Goal: Information Seeking & Learning: Compare options

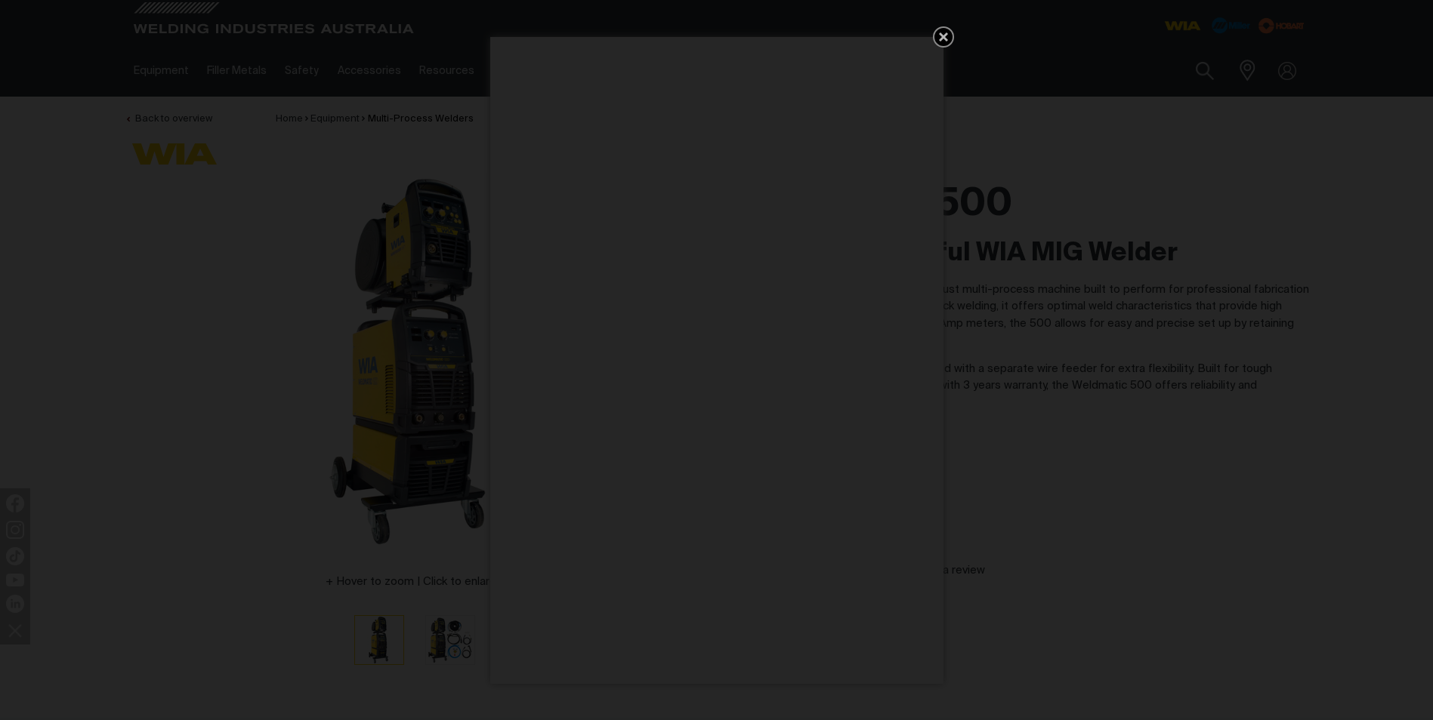
click at [939, 35] on icon "Get 5 WIA Welding Guides Free!" at bounding box center [943, 37] width 18 height 18
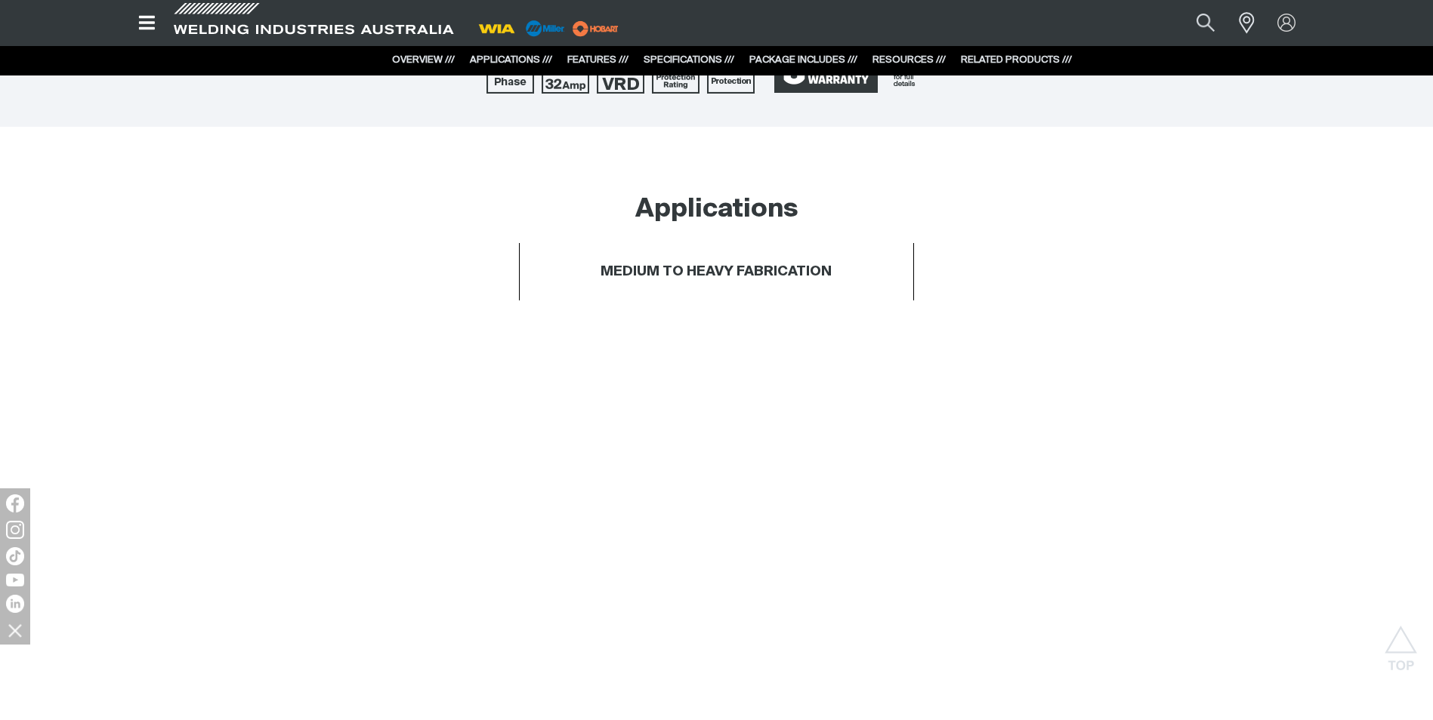
scroll to position [686, 0]
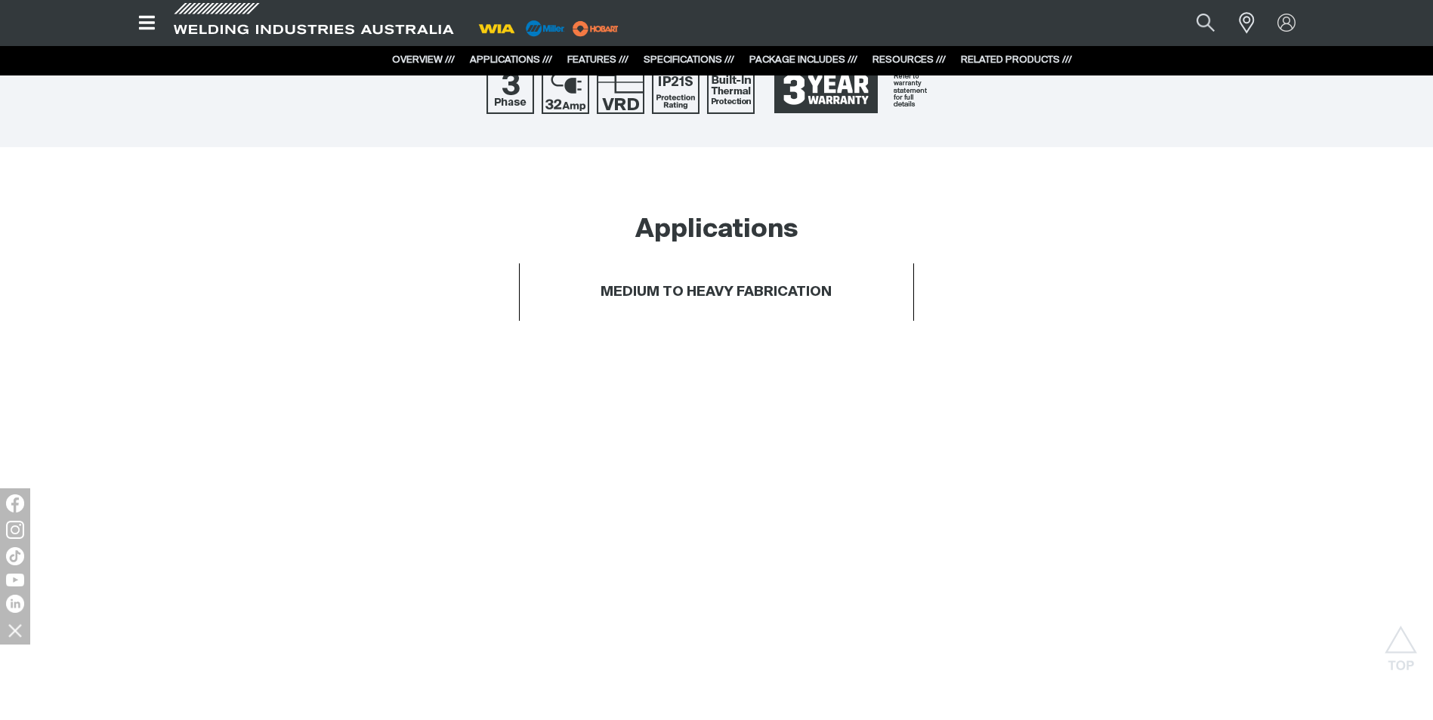
click at [152, 26] on icon "Open top menu" at bounding box center [147, 23] width 22 height 18
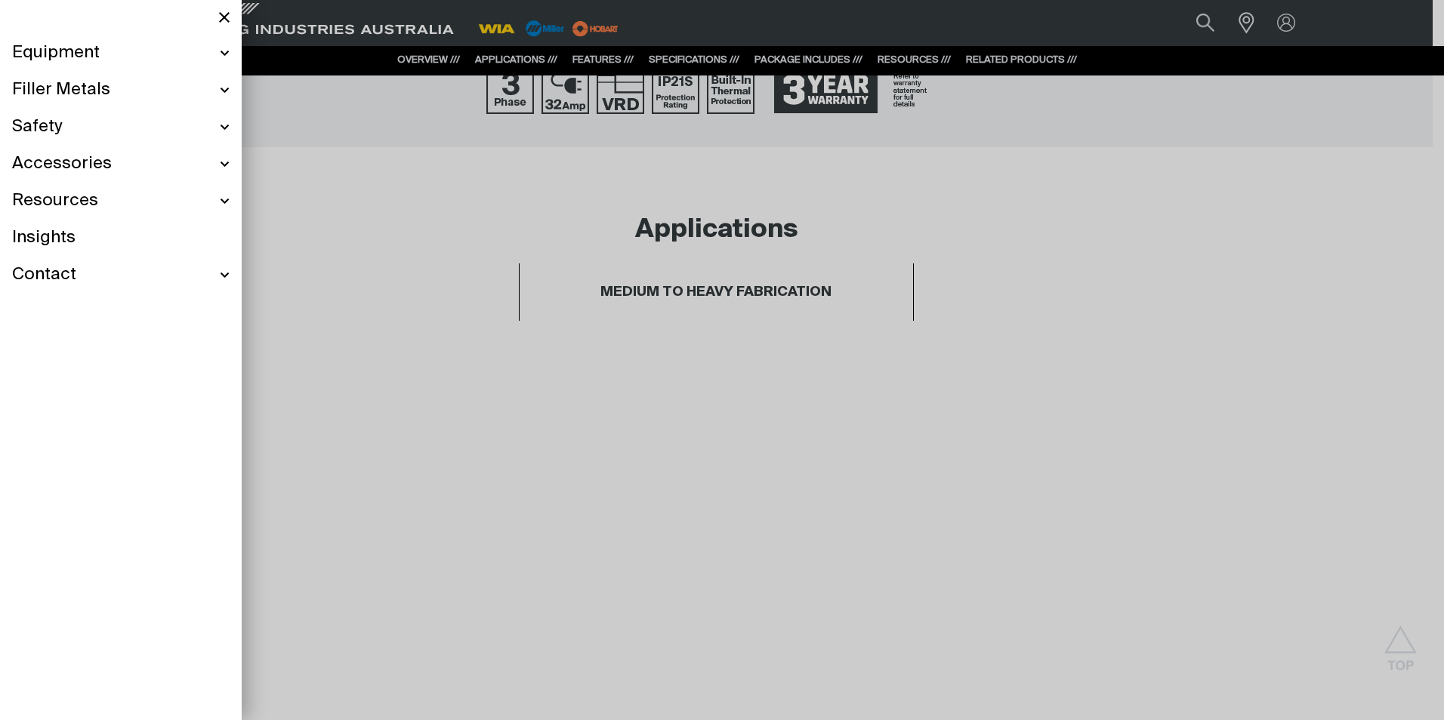
click at [344, 310] on div at bounding box center [722, 360] width 1444 height 720
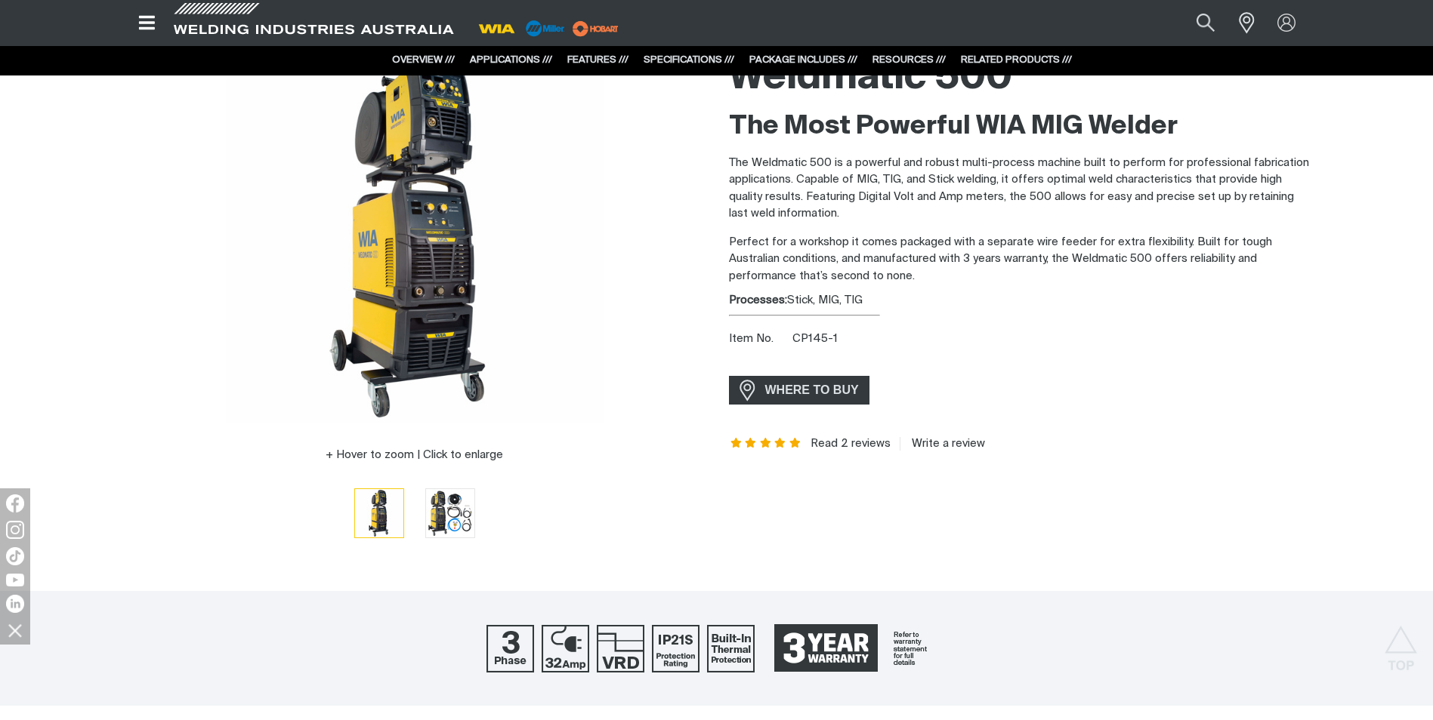
scroll to position [0, 0]
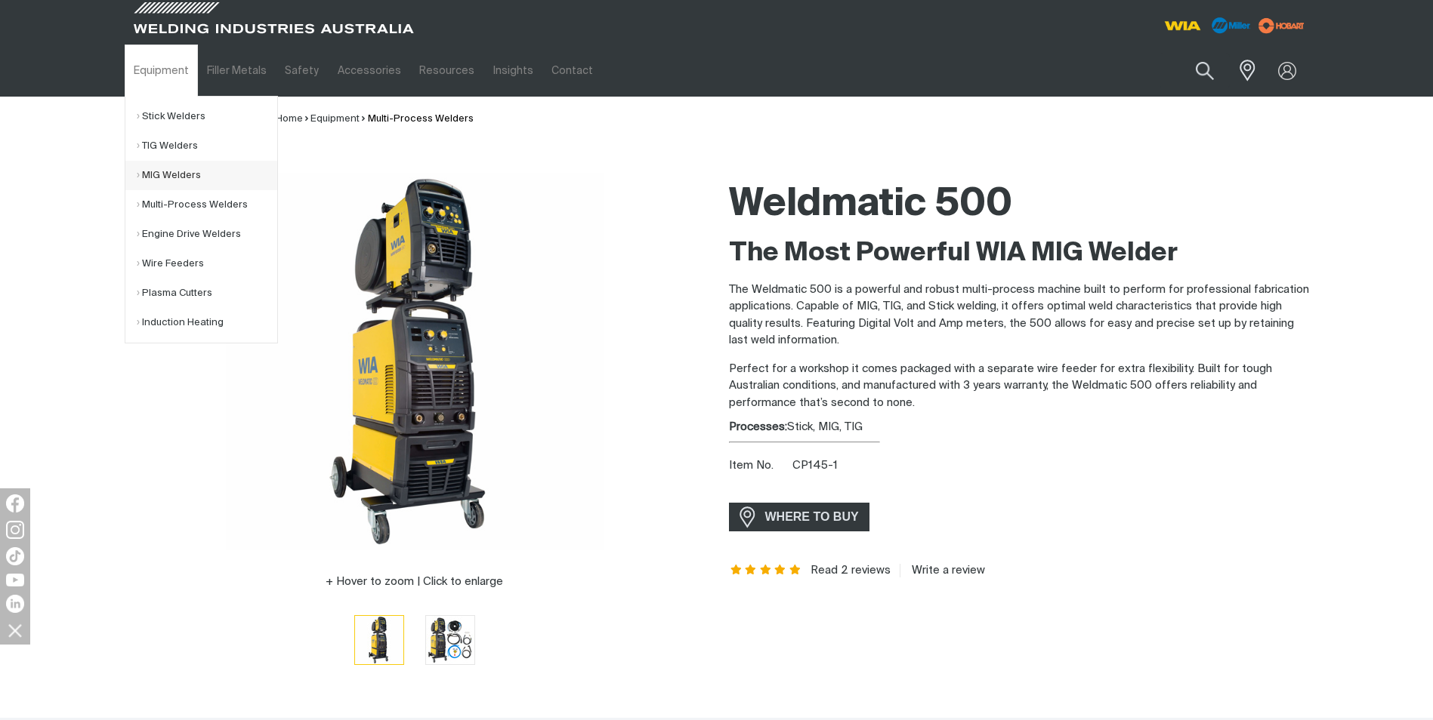
click at [173, 172] on link "MIG Welders" at bounding box center [207, 175] width 140 height 29
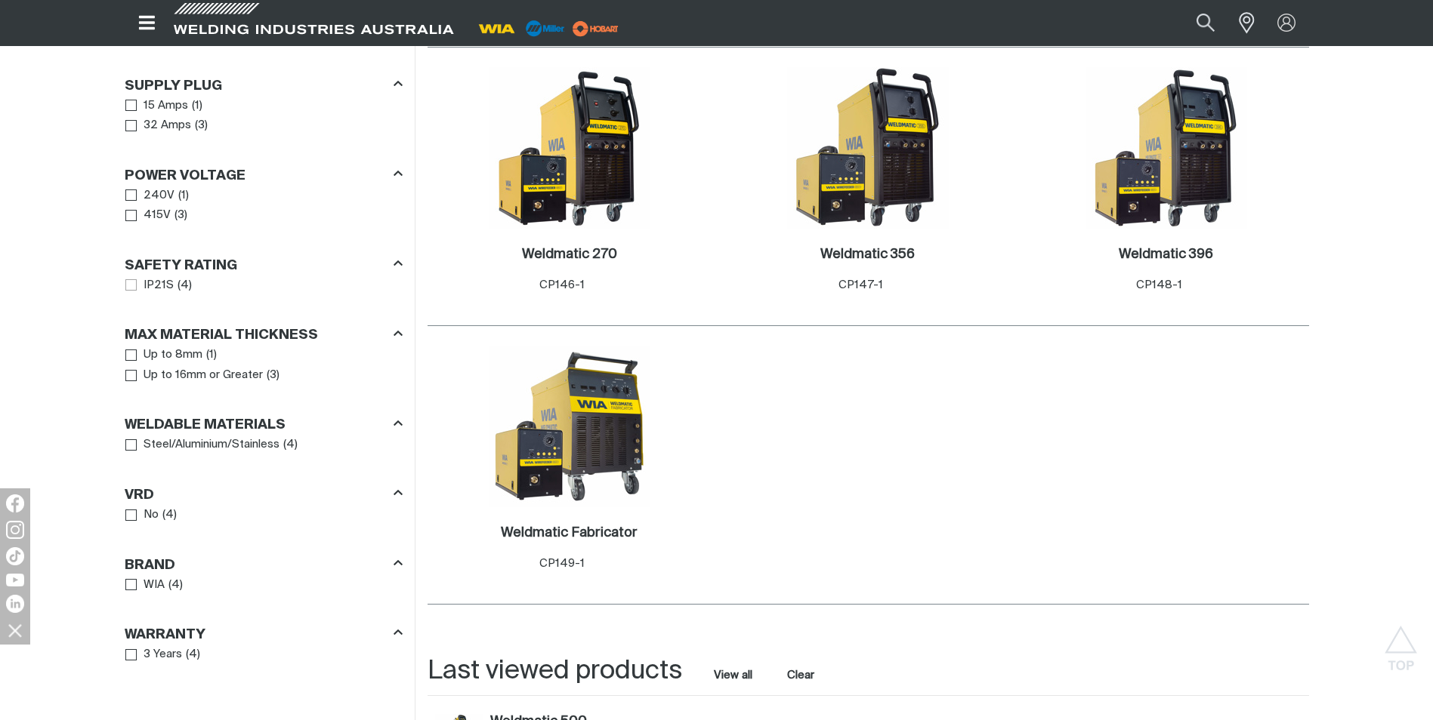
scroll to position [831, 0]
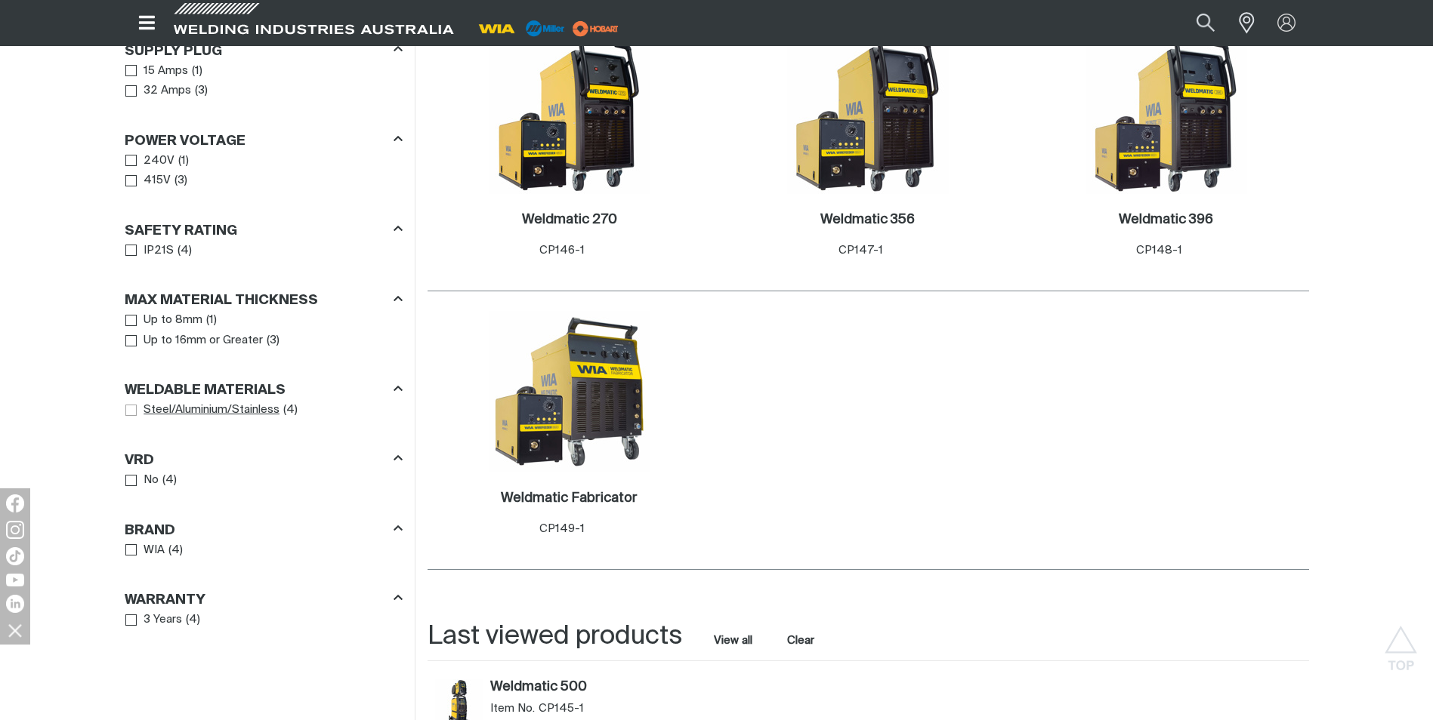
click at [132, 412] on span "Steel/Aluminium/Stainless" at bounding box center [130, 410] width 11 height 11
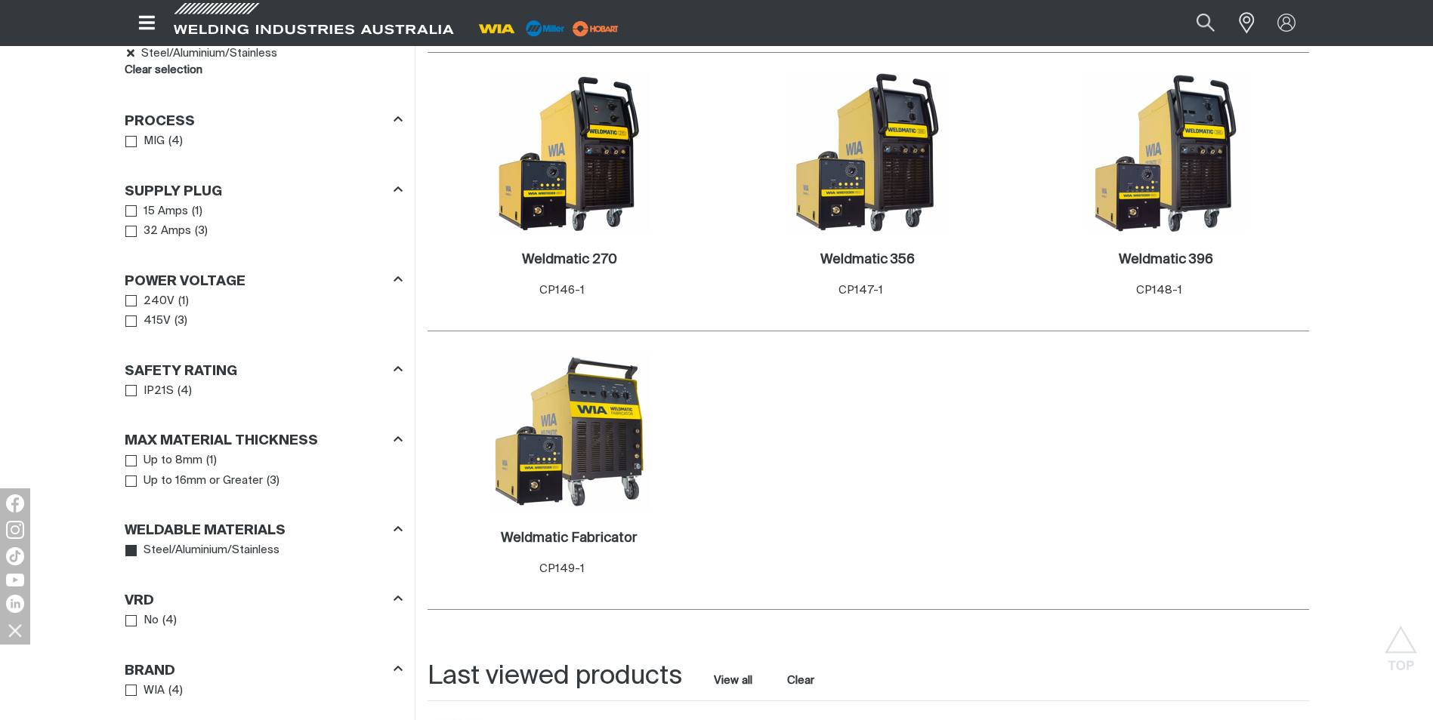
scroll to position [755, 0]
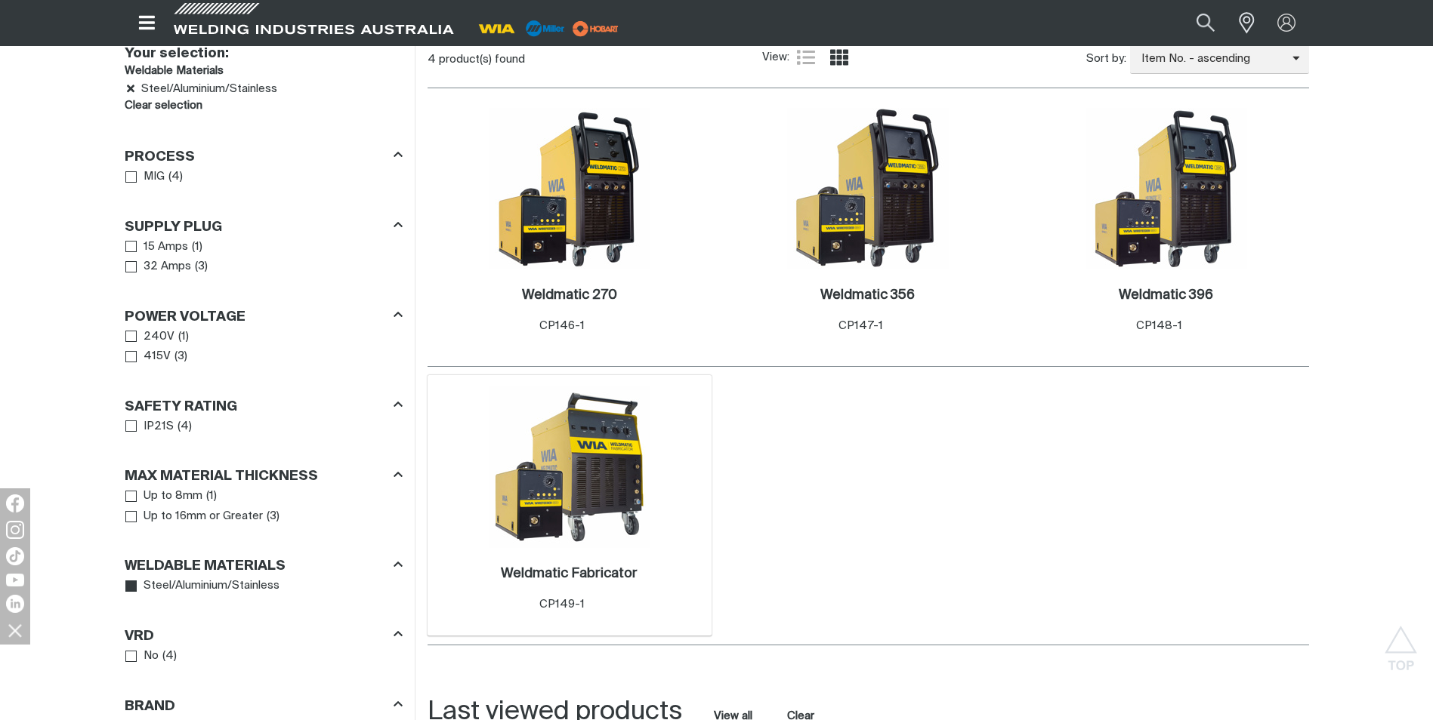
click at [582, 482] on img at bounding box center [570, 468] width 162 height 162
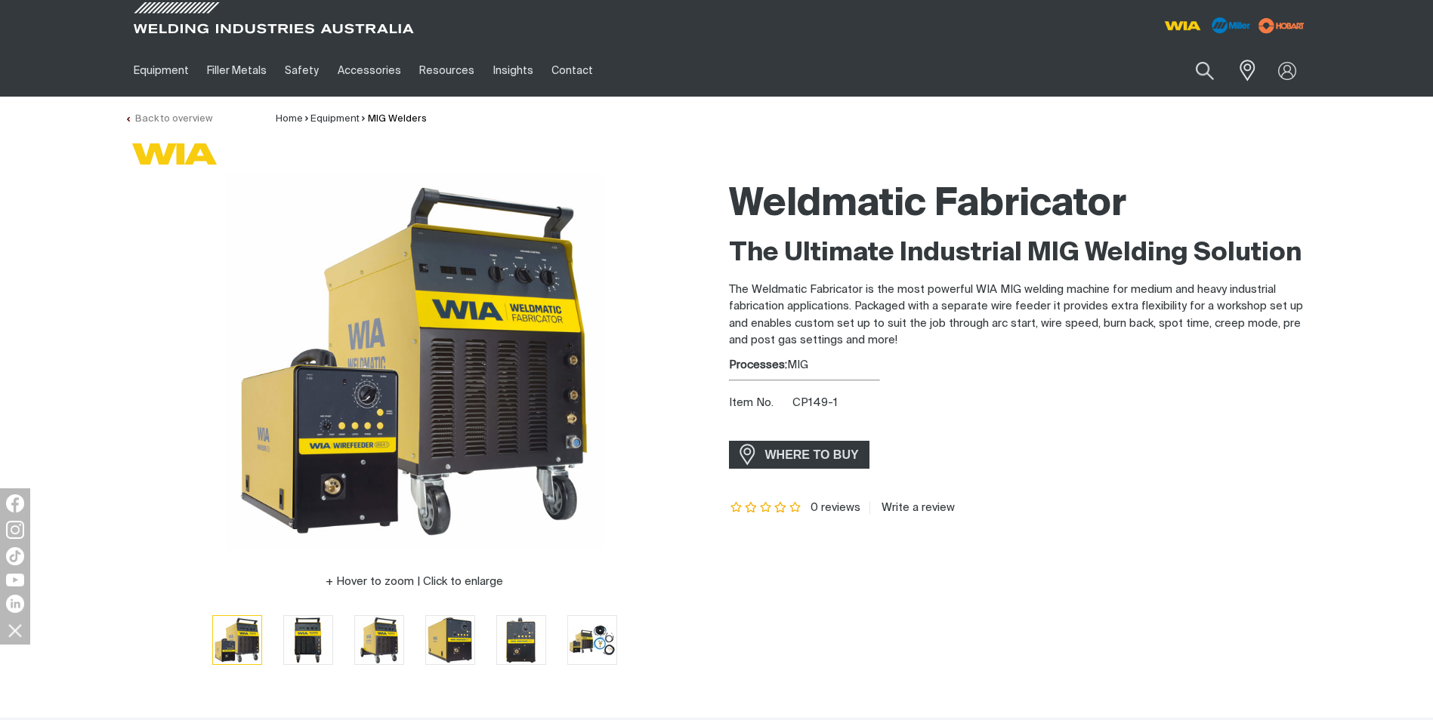
click at [187, 115] on link "Back to overview" at bounding box center [169, 119] width 88 height 10
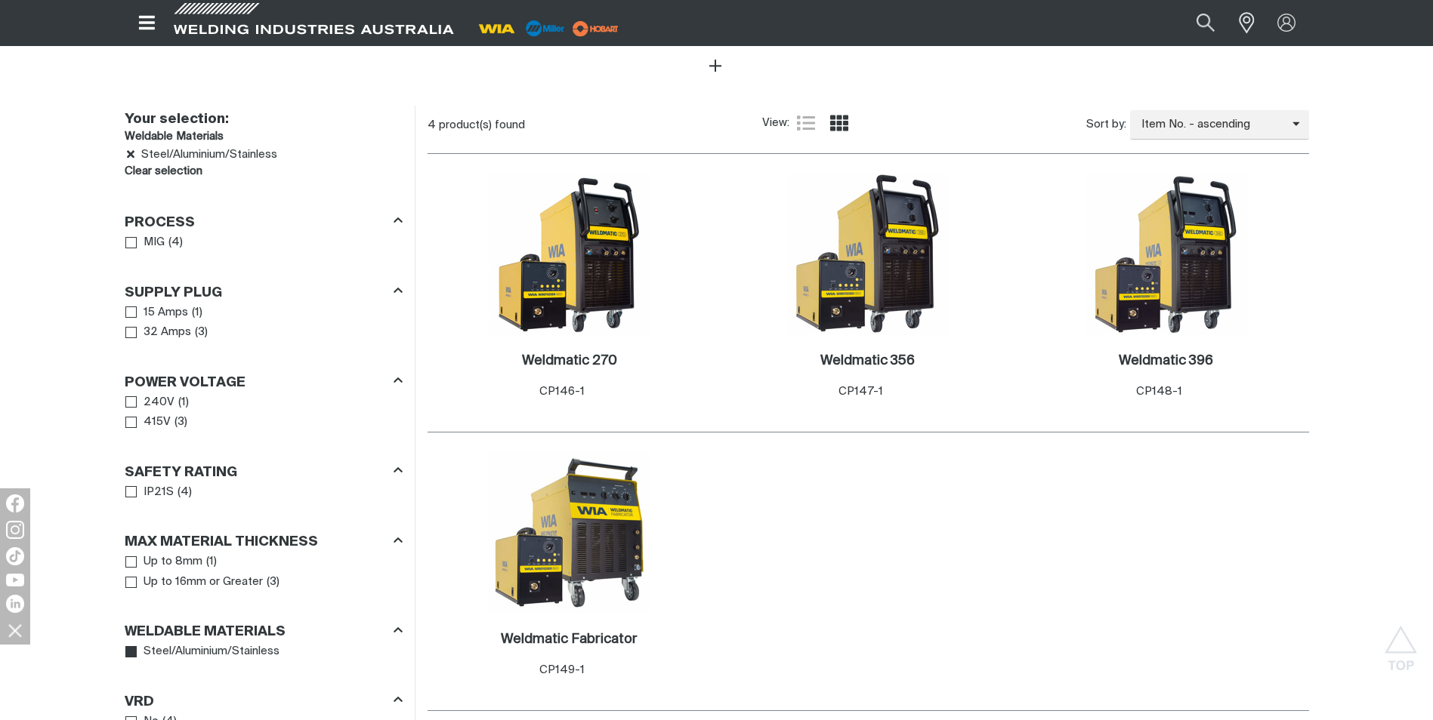
scroll to position [755, 0]
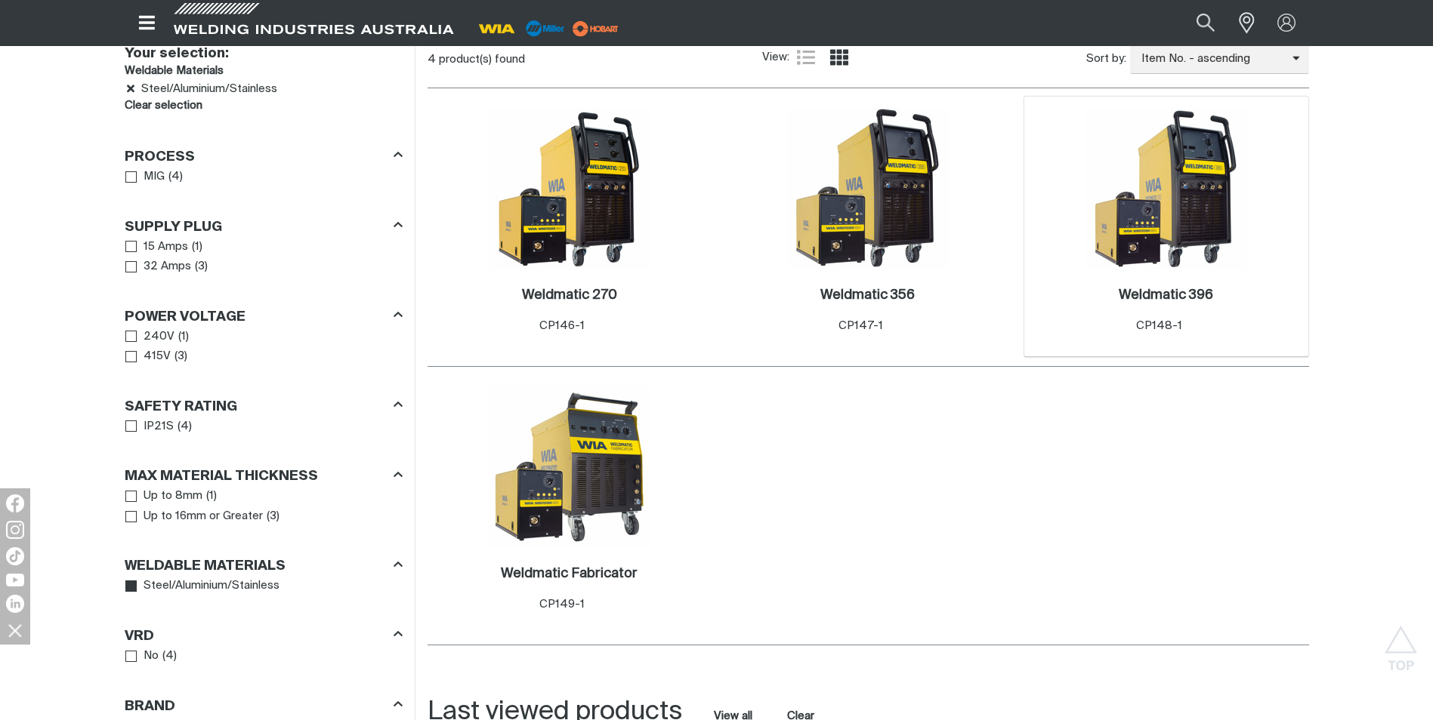
click at [1194, 217] on img at bounding box center [1166, 189] width 162 height 162
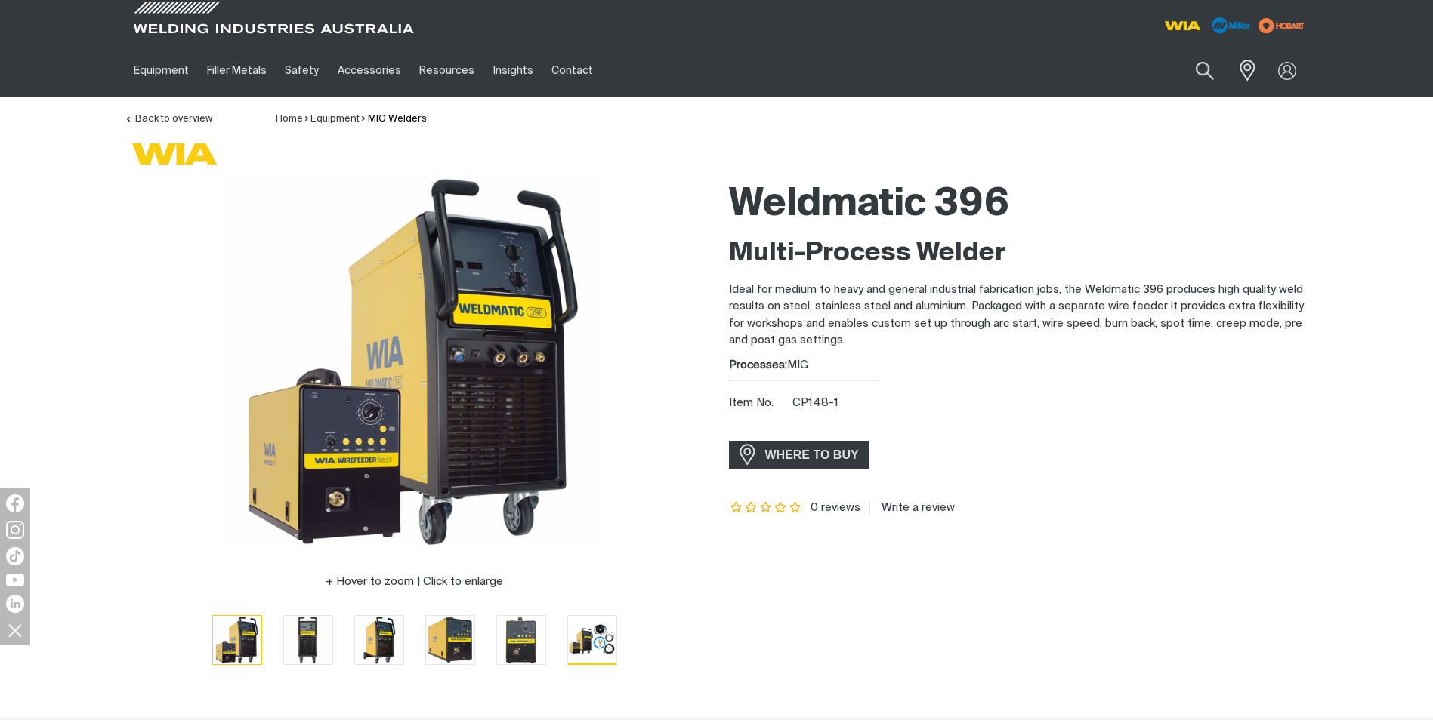
click at [610, 643] on img "Go to slide 6" at bounding box center [592, 640] width 48 height 48
